Goal: Download file/media

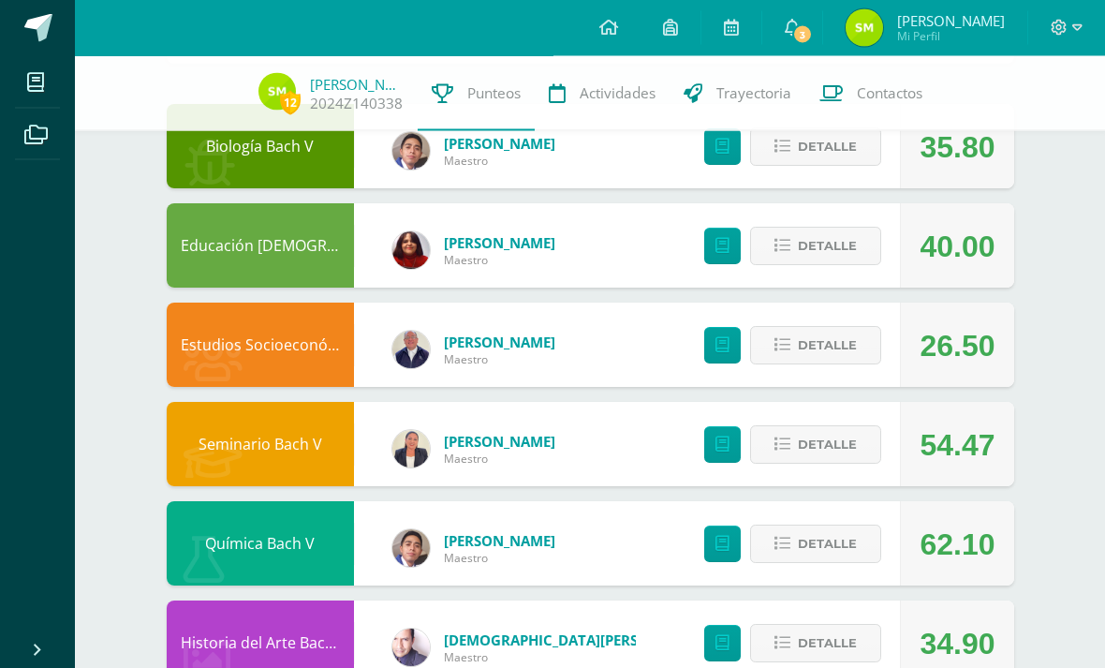
scroll to position [203, 0]
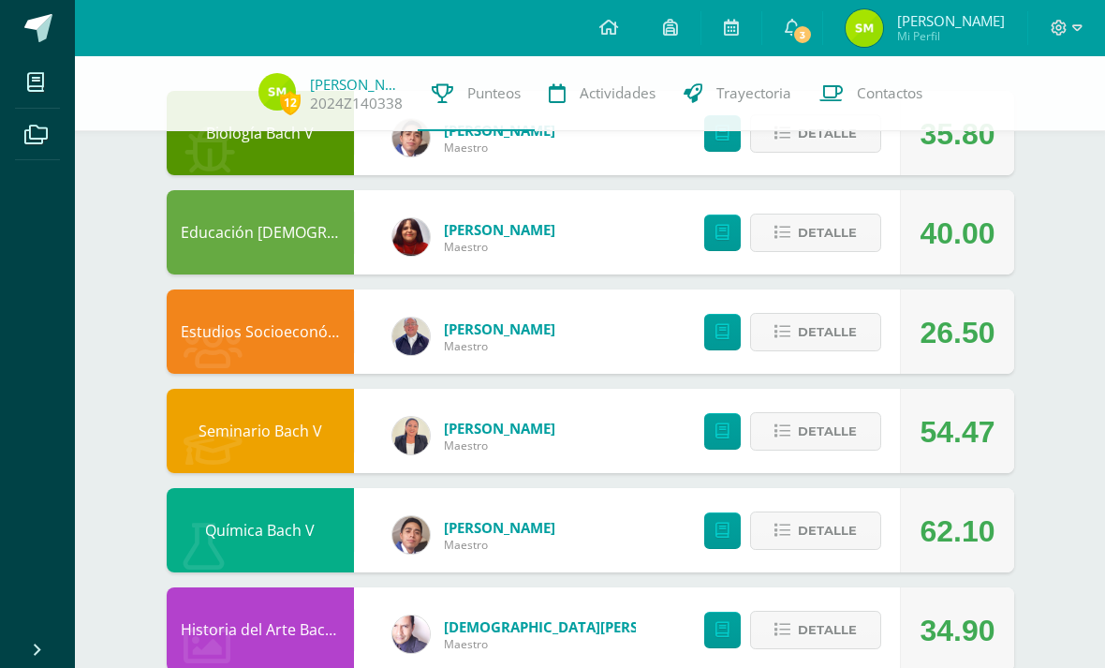
click at [837, 526] on span "Detalle" at bounding box center [827, 530] width 59 height 35
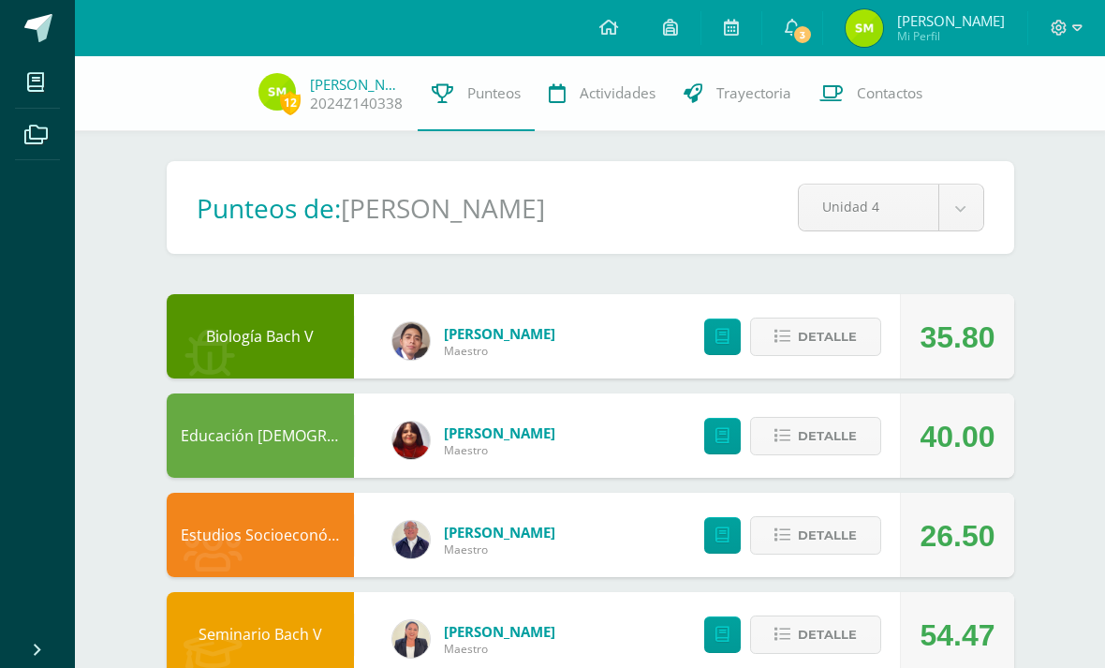
scroll to position [1, 0]
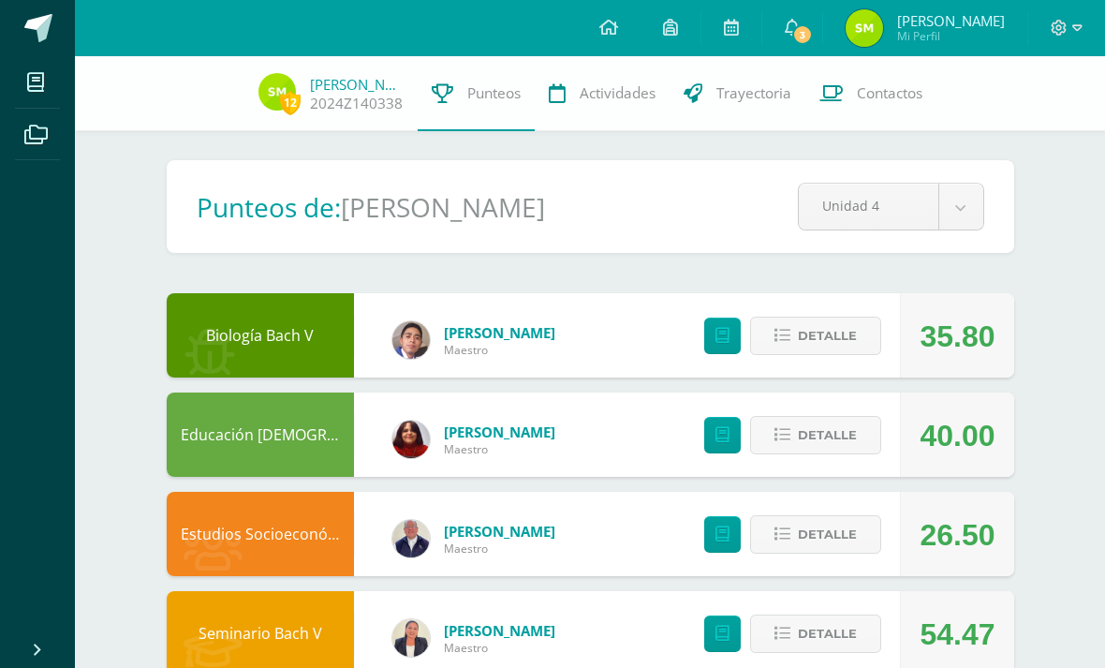
click at [36, 28] on span at bounding box center [38, 28] width 28 height 28
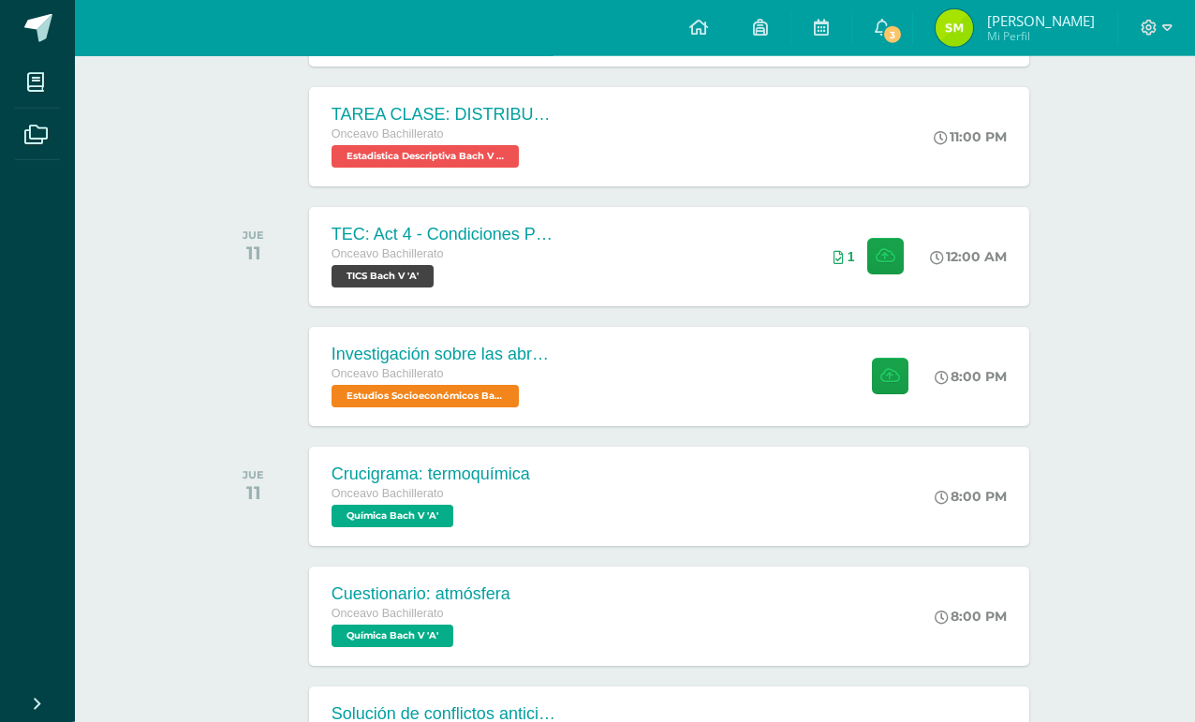
scroll to position [641, 0]
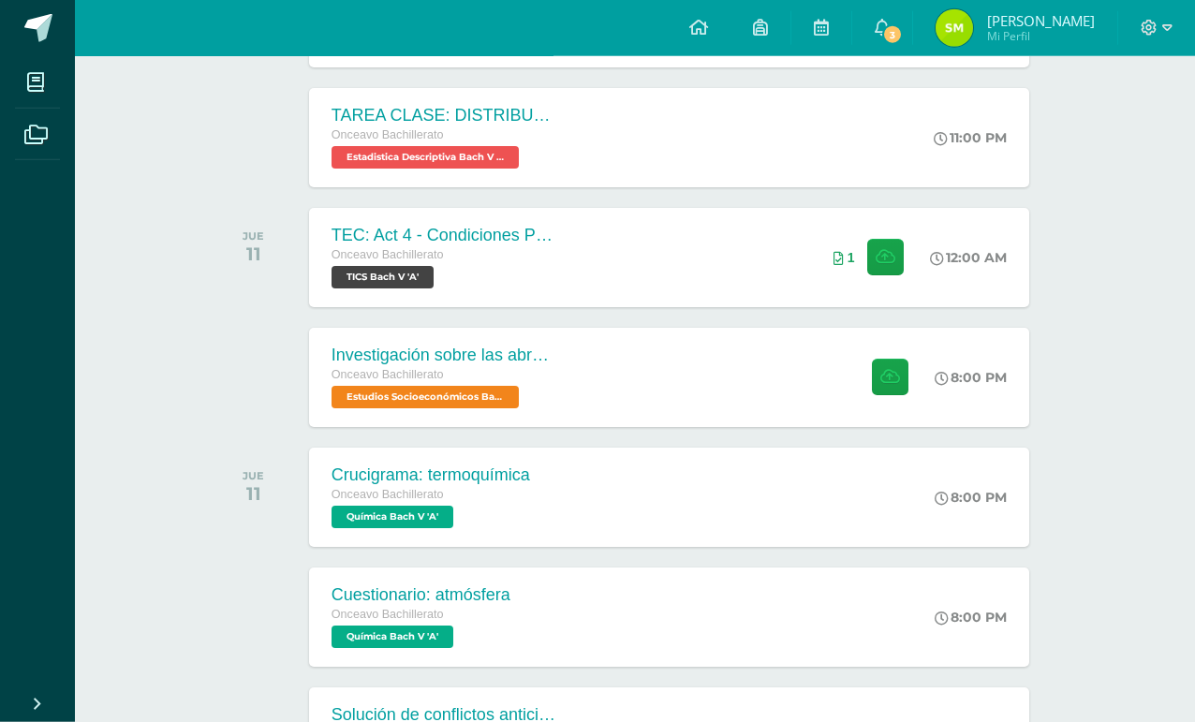
click at [771, 388] on div "Investigación sobre las abronias Onceavo Bachillerato Estudios Socioeconómicos …" at bounding box center [669, 377] width 720 height 99
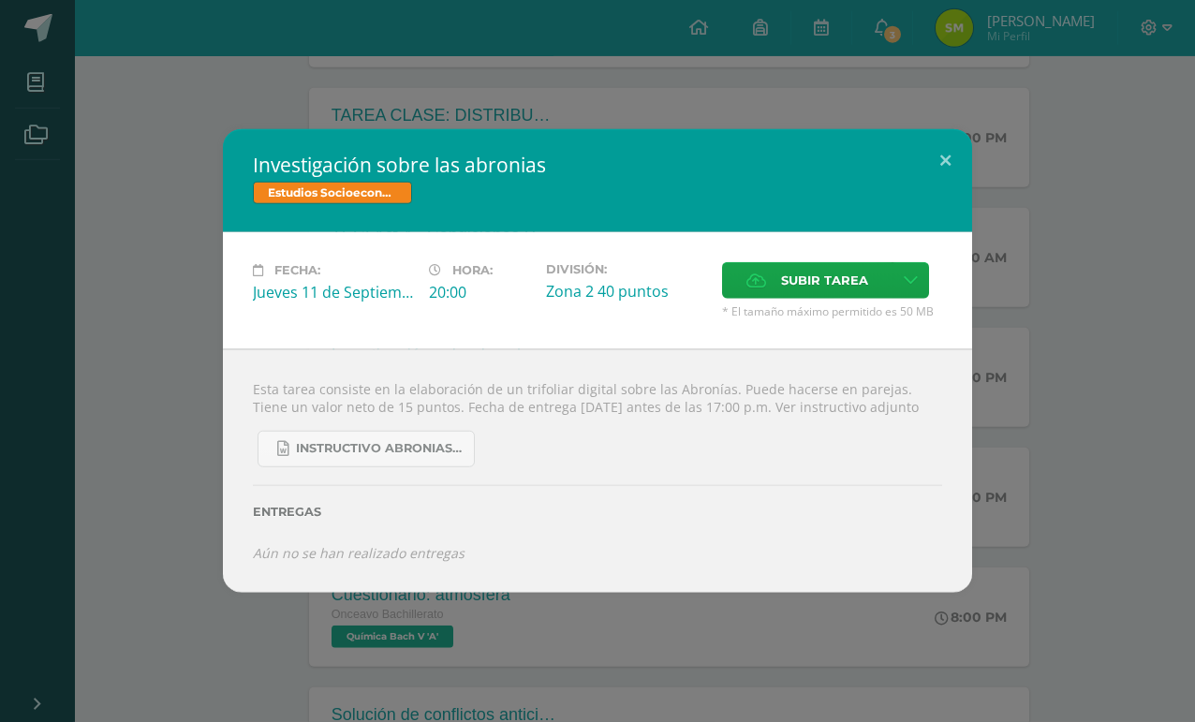
click at [1073, 296] on div "Investigación sobre las abronias Estudios Socioeconómicos Bach V Fecha: Jueves …" at bounding box center [597, 361] width 1180 height 464
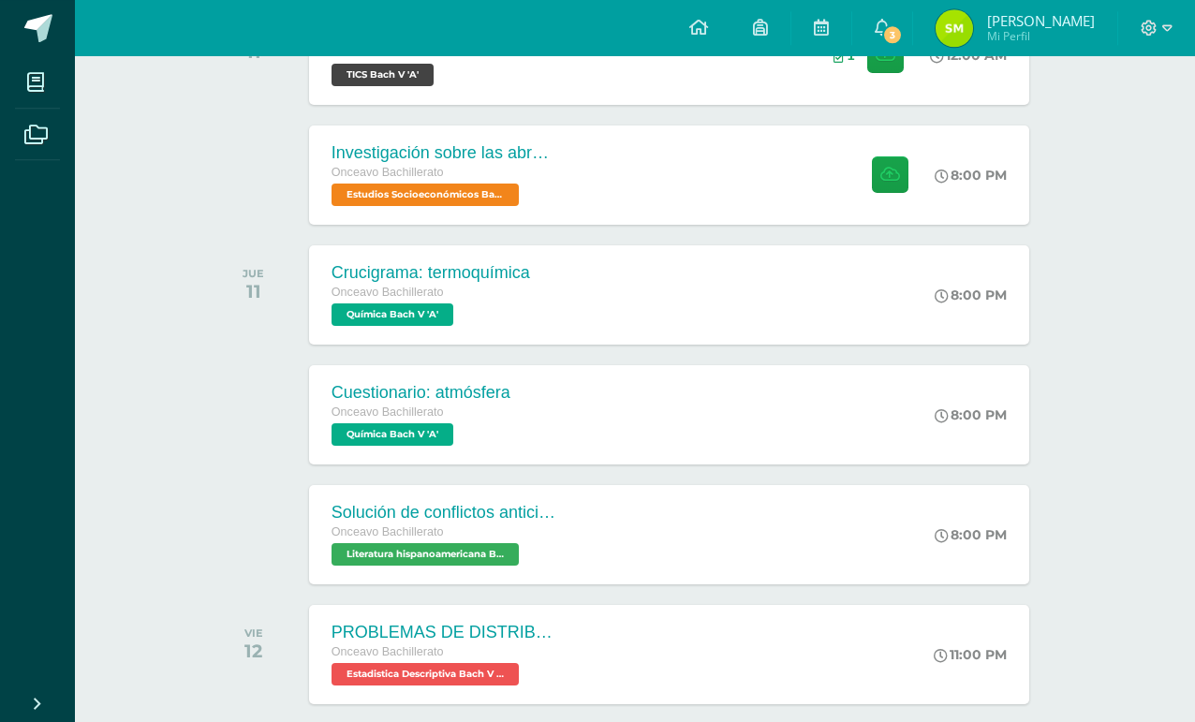
scroll to position [845, 0]
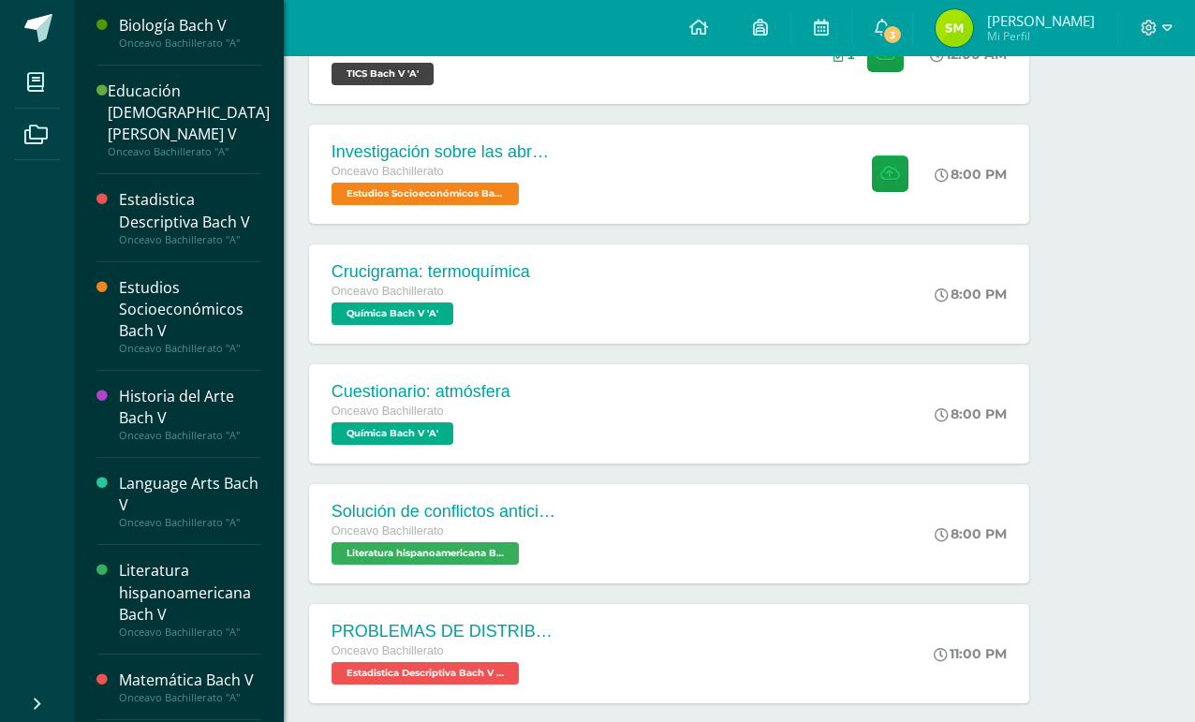
click at [23, 79] on span at bounding box center [36, 82] width 42 height 42
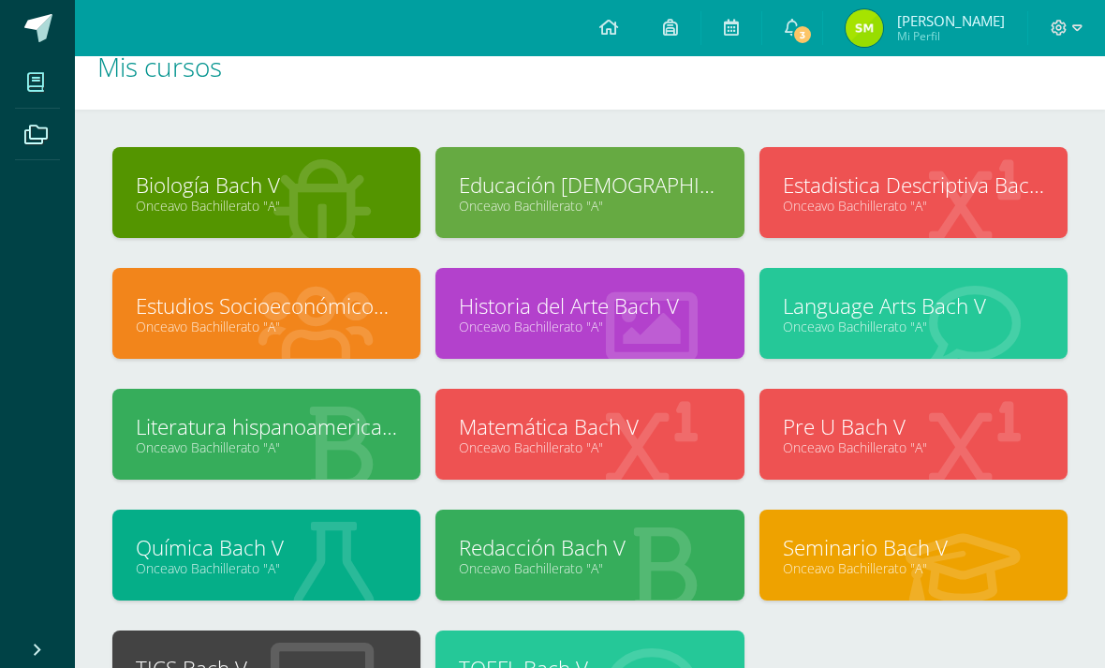
scroll to position [36, 0]
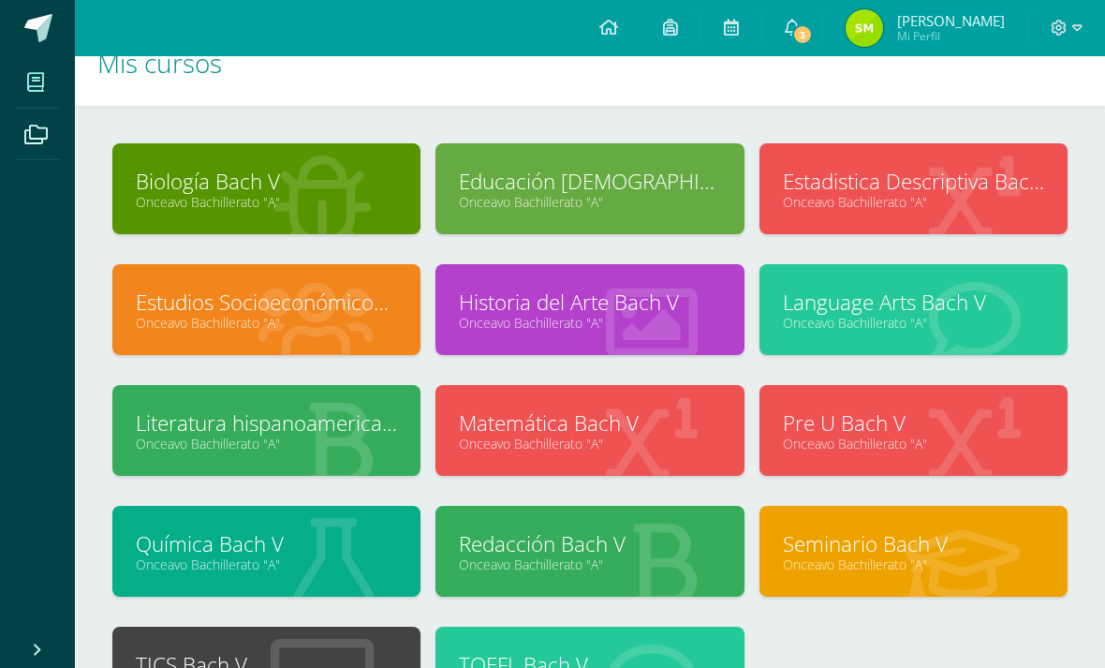
click at [158, 182] on link "Biología Bach V" at bounding box center [266, 181] width 261 height 29
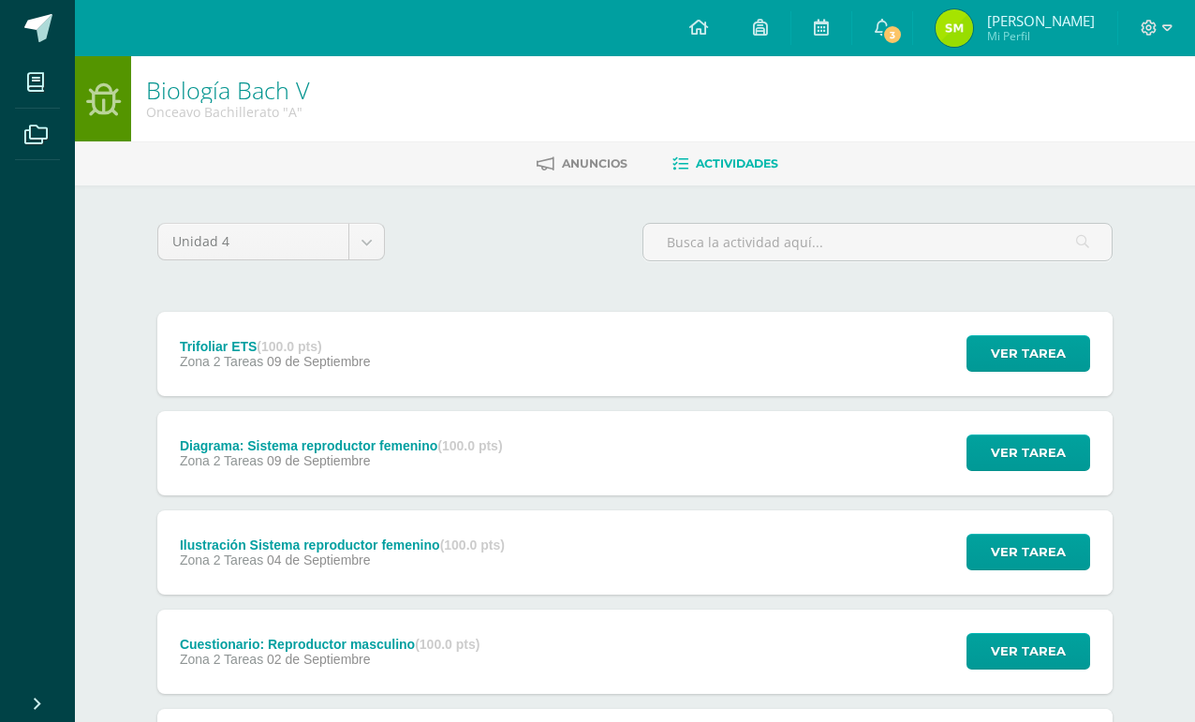
click at [810, 350] on div "Trifoliar ETS (100.0 pts) Zona 2 Tareas 09 de Septiembre Ver tarea Trifoliar ET…" at bounding box center [634, 354] width 955 height 84
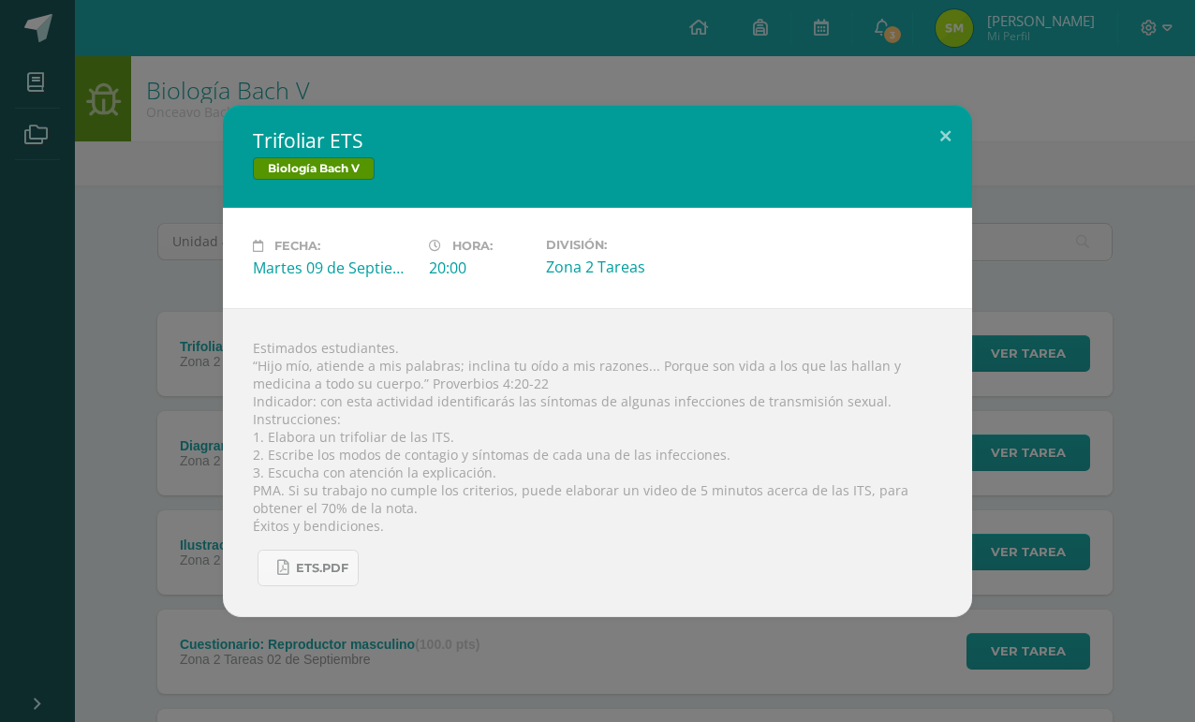
click at [317, 586] on link "ETS.pdf" at bounding box center [308, 568] width 101 height 37
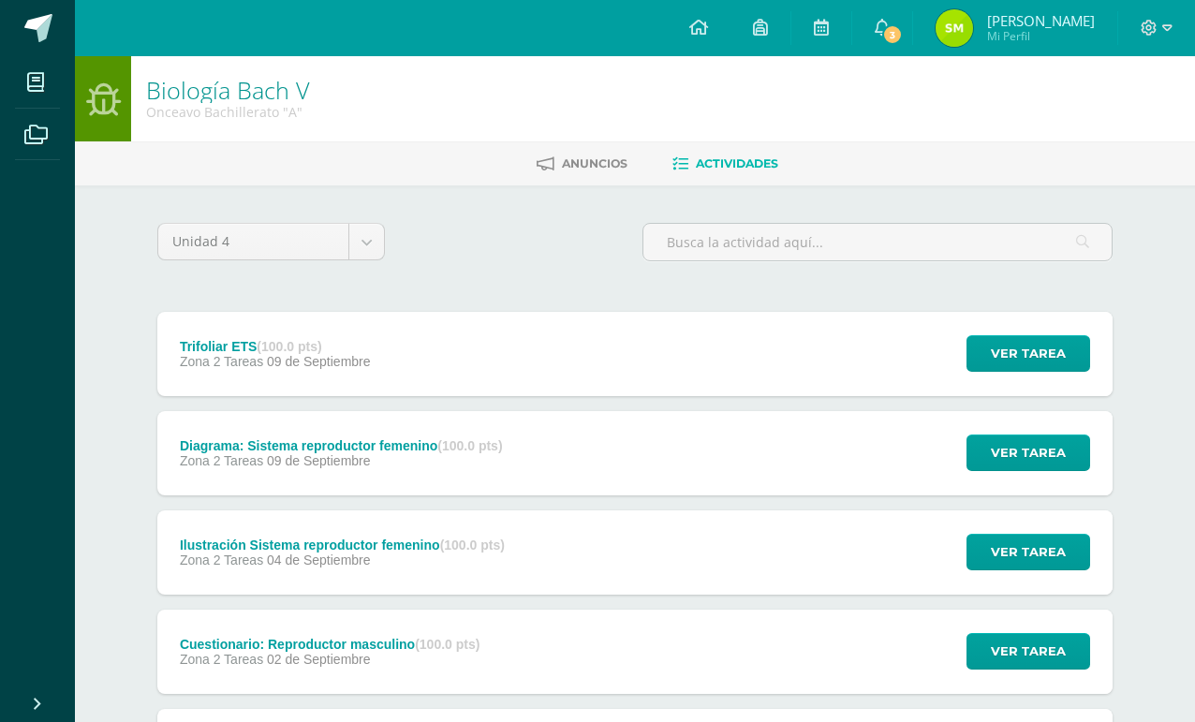
click at [229, 351] on div "Trifoliar ETS (100.0 pts)" at bounding box center [275, 346] width 191 height 15
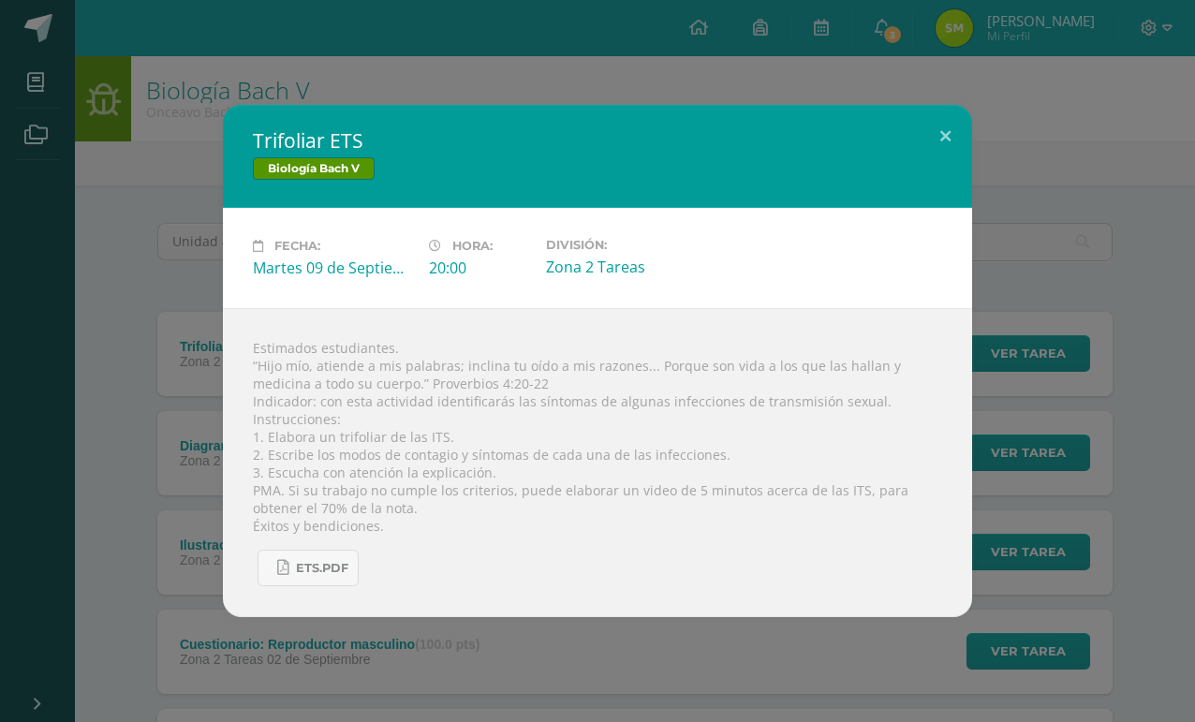
click at [330, 576] on span "ETS.pdf" at bounding box center [322, 568] width 52 height 15
click at [353, 565] on link "ETS.pdf" at bounding box center [308, 568] width 101 height 37
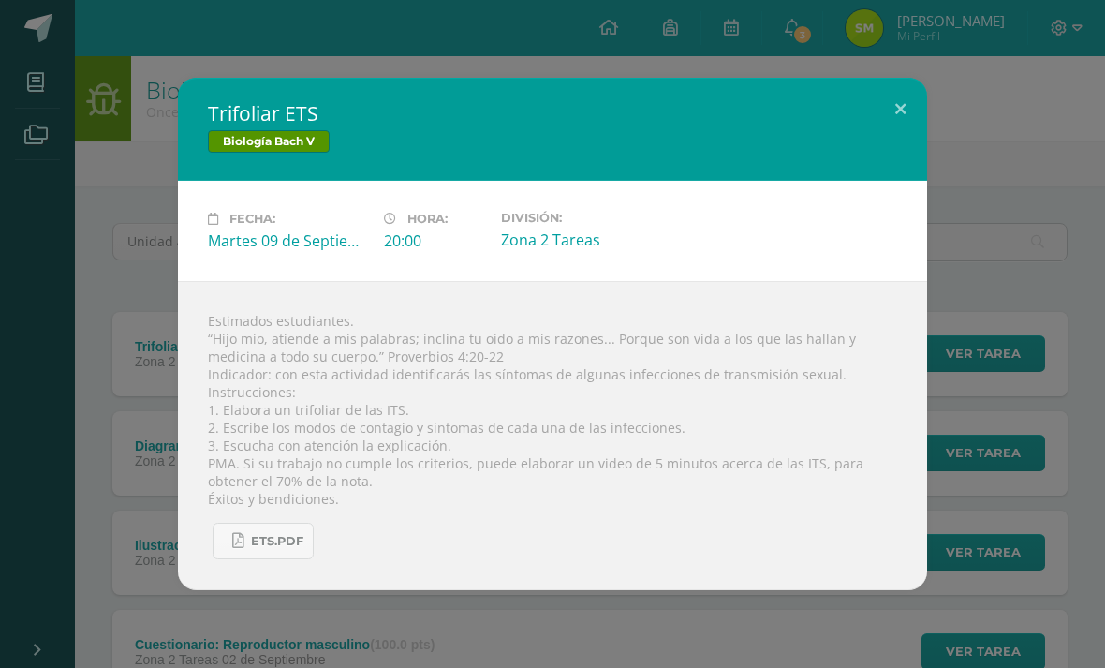
click at [290, 532] on link "ETS.pdf" at bounding box center [263, 541] width 101 height 37
